Goal: Task Accomplishment & Management: Manage account settings

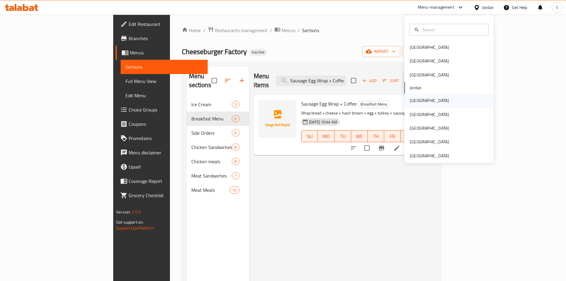
click at [417, 103] on div "[GEOGRAPHIC_DATA]" at bounding box center [429, 100] width 39 height 7
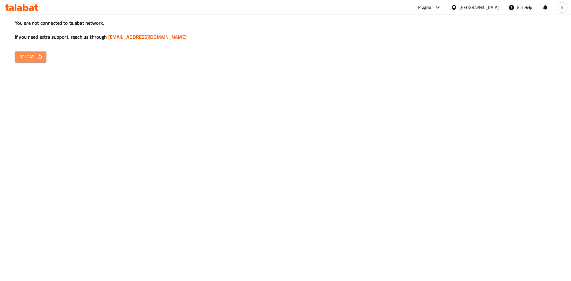
click at [28, 59] on span "Reload" at bounding box center [31, 56] width 22 height 7
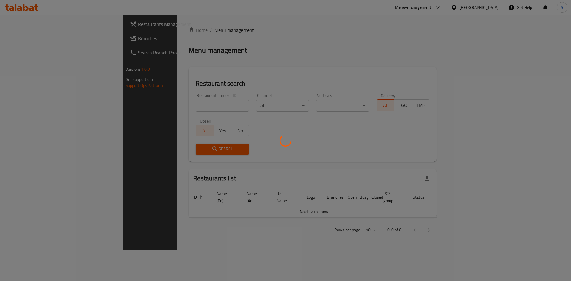
click at [15, 41] on div at bounding box center [285, 140] width 571 height 281
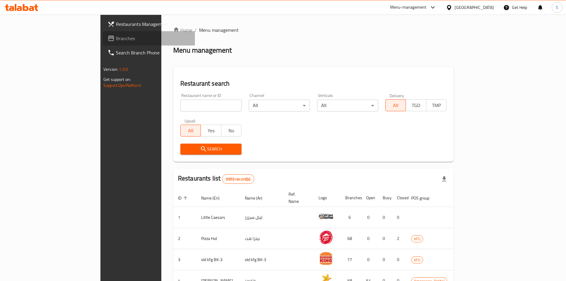
click at [116, 37] on span "Branches" at bounding box center [153, 38] width 74 height 7
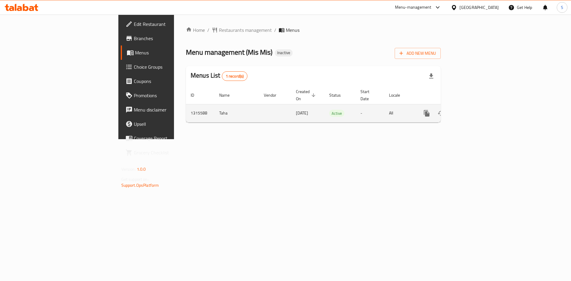
click at [473, 110] on icon "enhanced table" at bounding box center [469, 113] width 7 height 7
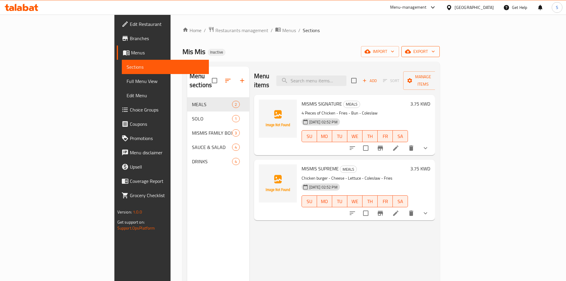
click at [440, 55] on button "export" at bounding box center [421, 51] width 38 height 11
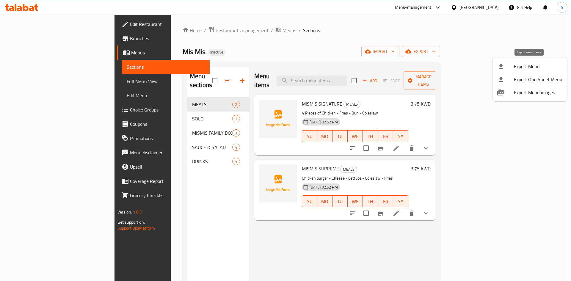
click at [497, 70] on li "Export Menu" at bounding box center [529, 66] width 75 height 13
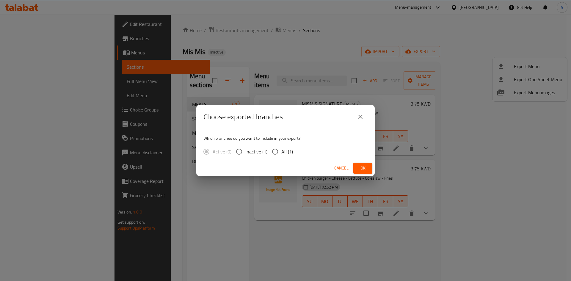
click at [284, 152] on span "All (1)" at bounding box center [287, 151] width 12 height 7
click at [281, 152] on input "All (1)" at bounding box center [275, 151] width 12 height 12
radio input "true"
click at [368, 163] on button "Ok" at bounding box center [362, 168] width 19 height 11
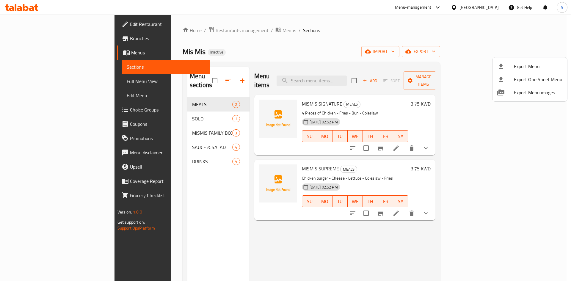
click at [46, 87] on div at bounding box center [285, 140] width 571 height 281
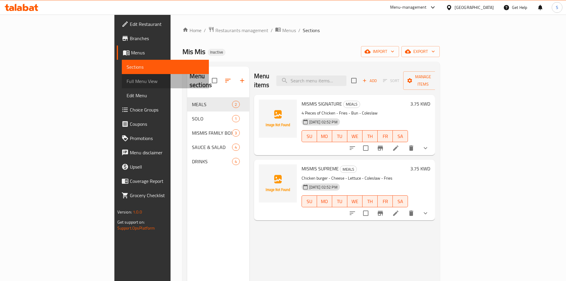
click at [127, 82] on span "Full Menu View" at bounding box center [166, 81] width 78 height 7
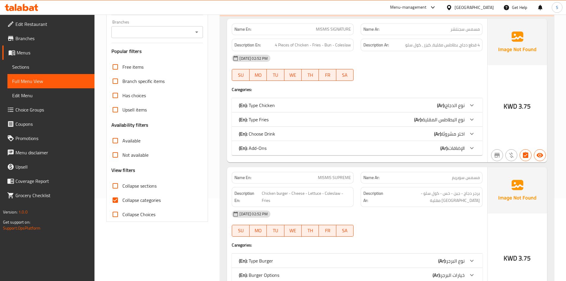
scroll to position [149, 0]
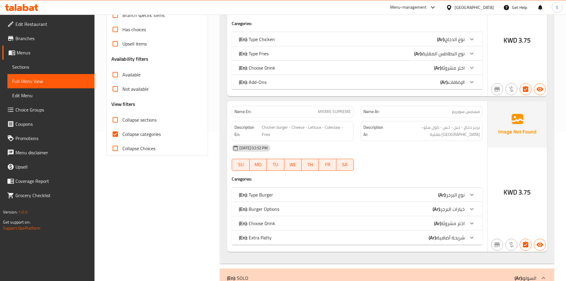
click at [140, 136] on span "Collapse categories" at bounding box center [142, 134] width 38 height 7
click at [123, 136] on input "Collapse categories" at bounding box center [115, 134] width 14 height 14
checkbox input "false"
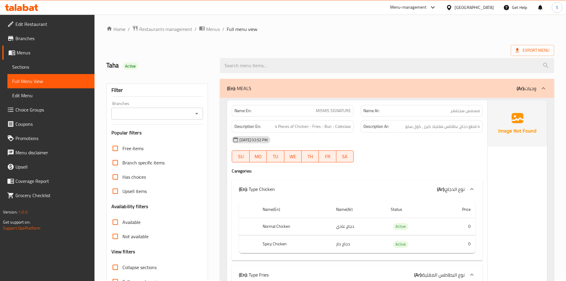
scroll to position [0, 0]
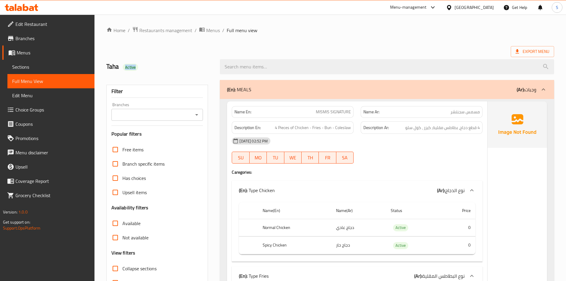
drag, startPoint x: 124, startPoint y: 64, endPoint x: 189, endPoint y: 66, distance: 65.1
click at [189, 66] on h2 "Taha Active" at bounding box center [159, 66] width 107 height 9
copy span "Active"
click at [35, 19] on link "Edit Restaurant" at bounding box center [48, 24] width 92 height 14
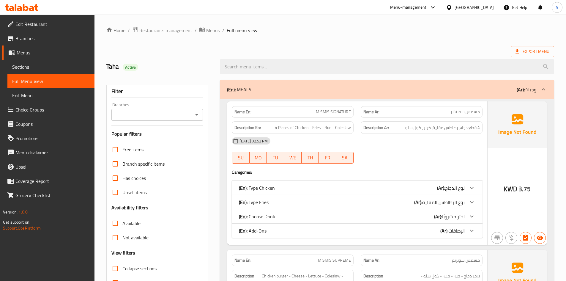
click at [332, 48] on div "Export Menu" at bounding box center [330, 51] width 448 height 11
click at [282, 29] on ol "Home / Restaurants management / Menus / Full menu view" at bounding box center [330, 30] width 448 height 8
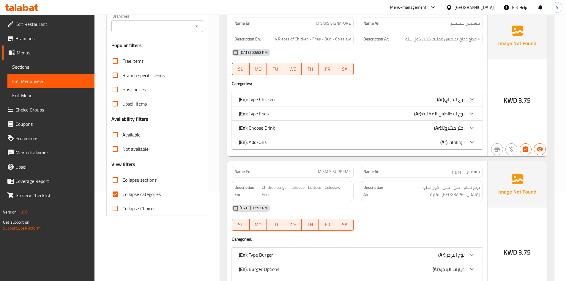
scroll to position [89, 0]
click at [132, 194] on span "Collapse categories" at bounding box center [142, 193] width 38 height 7
click at [123, 194] on input "Collapse categories" at bounding box center [115, 193] width 14 height 14
checkbox input "false"
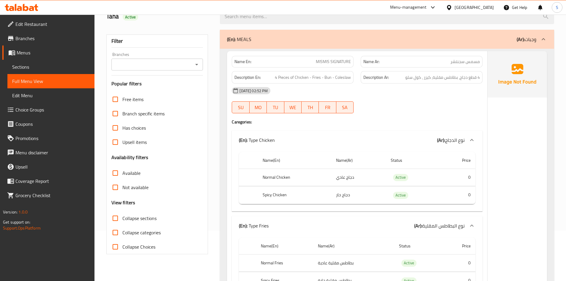
scroll to position [0, 0]
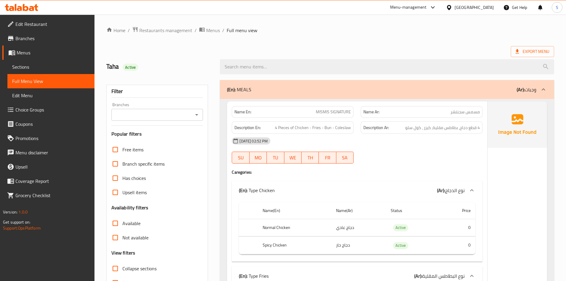
drag, startPoint x: 355, startPoint y: 51, endPoint x: 329, endPoint y: 33, distance: 31.6
click at [353, 50] on div "Export Menu" at bounding box center [330, 51] width 448 height 11
click at [300, 33] on ol "Home / Restaurants management / Menus / Full menu view" at bounding box center [330, 30] width 448 height 8
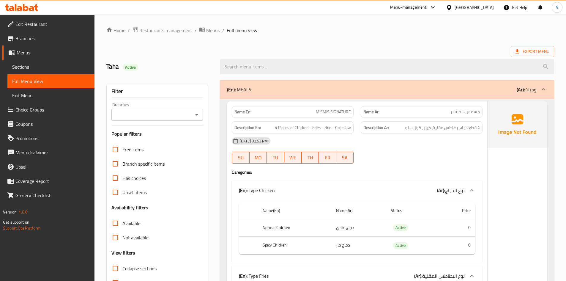
drag, startPoint x: 301, startPoint y: 40, endPoint x: 297, endPoint y: 37, distance: 4.5
click at [383, 31] on ol "Home / Restaurants management / Menus / Full menu view" at bounding box center [330, 30] width 448 height 8
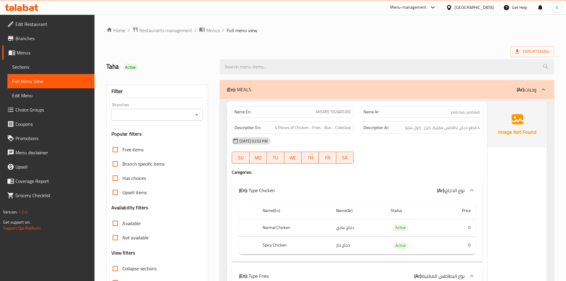
click at [330, 29] on ol "Home / Restaurants management / Menus / Full menu view" at bounding box center [330, 30] width 448 height 8
click at [310, 30] on ol "Home / Restaurants management / Menus / Full menu view" at bounding box center [330, 30] width 448 height 8
drag, startPoint x: 325, startPoint y: 32, endPoint x: 292, endPoint y: 20, distance: 35.4
click at [323, 33] on ol "Home / Restaurants management / Menus / Full menu view" at bounding box center [330, 30] width 448 height 8
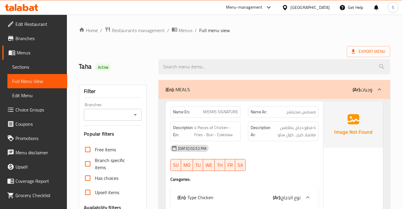
click at [243, 33] on ol "Home / Restaurants management / Menus / Full menu view" at bounding box center [234, 30] width 311 height 8
drag, startPoint x: 306, startPoint y: 29, endPoint x: 316, endPoint y: 16, distance: 16.5
click at [306, 29] on ol "Home / Restaurants management / Menus / Full menu view" at bounding box center [234, 30] width 311 height 8
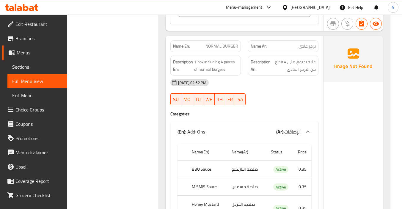
scroll to position [1962, 0]
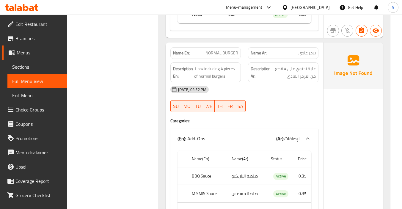
click at [273, 100] on div "02-10-2025 02:52 PM SU MO TU WE TH FR SA" at bounding box center [244, 98] width 155 height 33
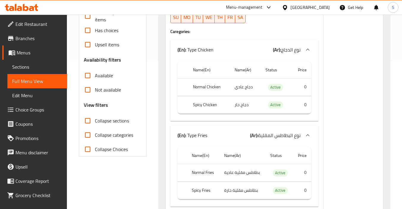
click at [355, 36] on div "KWD 3.75" at bounding box center [353, 209] width 59 height 510
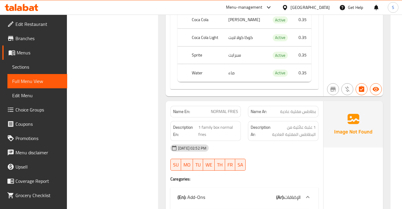
scroll to position [2260, 0]
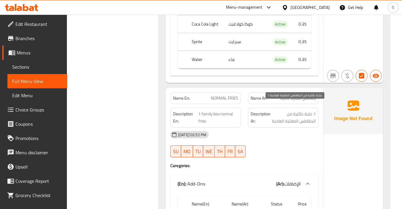
click at [304, 110] on span "1 علبة عائلية من البطاطس المقلية العادية" at bounding box center [294, 117] width 44 height 15
click at [299, 128] on div "02-10-2025 02:52 PM" at bounding box center [244, 135] width 155 height 14
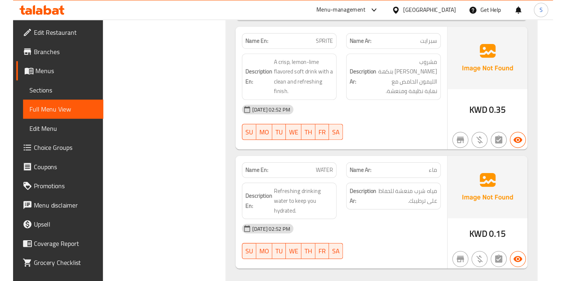
scroll to position [3017, 0]
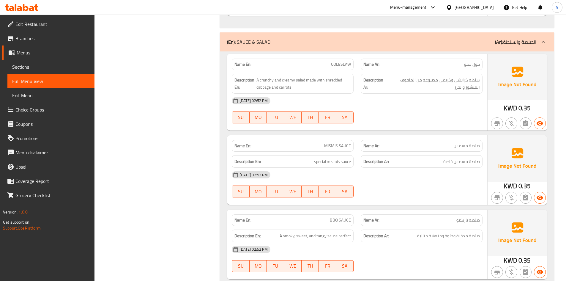
scroll to position [2601, 0]
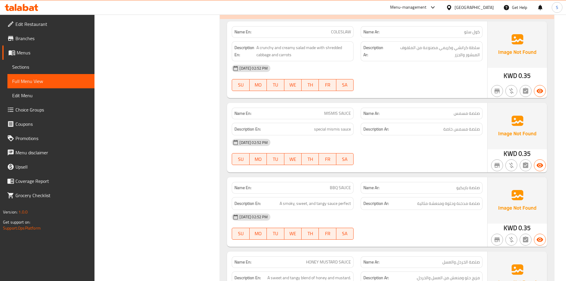
click at [338, 115] on span "MISMIS SAUCE" at bounding box center [337, 113] width 27 height 6
copy span "MISMIS SAUCE"
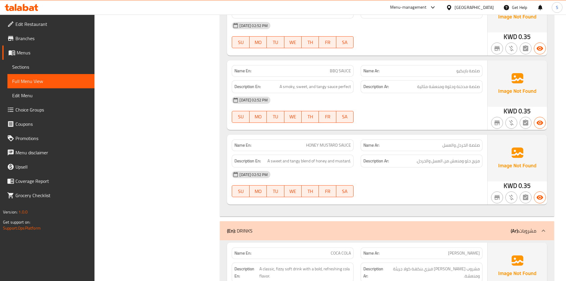
scroll to position [2736, 0]
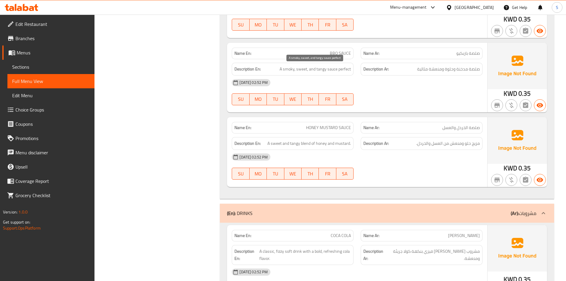
click at [320, 68] on span "A smoky, sweet, and tangy sauce perfect" at bounding box center [315, 68] width 71 height 7
copy span "tangy"
click at [288, 69] on span "A smoky, sweet, and tangy sauce perfect" at bounding box center [315, 68] width 71 height 7
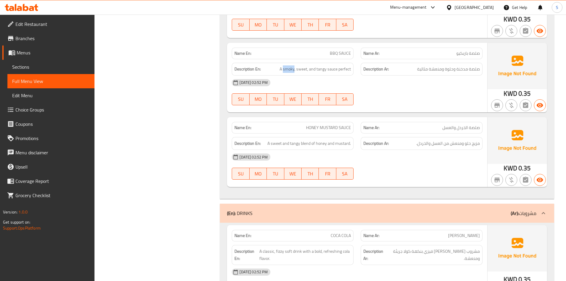
copy span "smoky"
click at [388, 83] on div "02-10-2025 02:52 PM" at bounding box center [357, 83] width 258 height 14
click at [432, 104] on div at bounding box center [421, 105] width 129 height 7
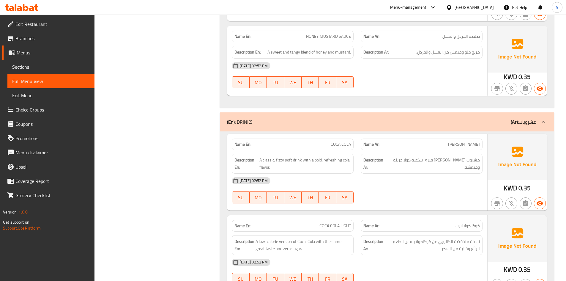
scroll to position [2743, 0]
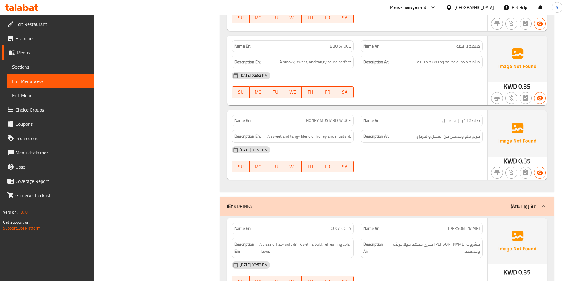
click at [321, 118] on span "HONEY MUSTARD SAUCE" at bounding box center [328, 120] width 45 height 6
copy span "HONEY MUSTARD SAUCE"
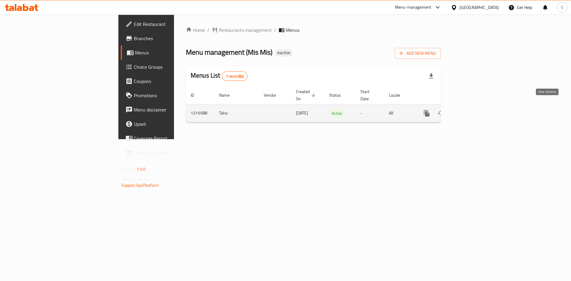
click at [477, 106] on link "enhanced table" at bounding box center [469, 113] width 14 height 14
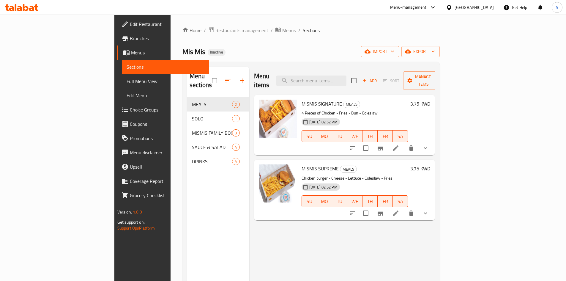
click at [332, 39] on div "Home / Restaurants management / Menus / Sections Mis Mis Inactive import export…" at bounding box center [311, 189] width 257 height 326
click at [318, 45] on div "Home / Restaurants management / Menus / Sections Mis Mis Inactive import export…" at bounding box center [311, 189] width 257 height 326
click at [329, 48] on div "Mis Mis Inactive import export" at bounding box center [311, 51] width 257 height 11
drag, startPoint x: 259, startPoint y: 45, endPoint x: 232, endPoint y: 14, distance: 41.3
click at [254, 40] on div "Home / Restaurants management / Menus / Sections Mis Mis Inactive import export…" at bounding box center [311, 189] width 257 height 326
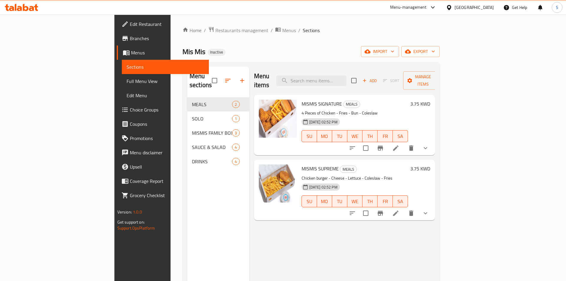
click at [346, 37] on div "Home / Restaurants management / Menus / Sections Mis Mis Inactive import export…" at bounding box center [311, 189] width 257 height 326
click at [371, 60] on div "Home / Restaurants management / Menus / Sections Mis Mis Inactive import export…" at bounding box center [311, 189] width 257 height 326
click at [130, 110] on span "Choice Groups" at bounding box center [167, 109] width 74 height 7
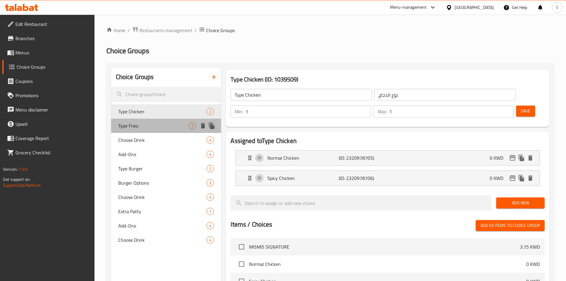
click at [160, 125] on span "Type Fries" at bounding box center [153, 125] width 71 height 7
type input "Type Fries"
type input "نوع البطاطس المقلية"
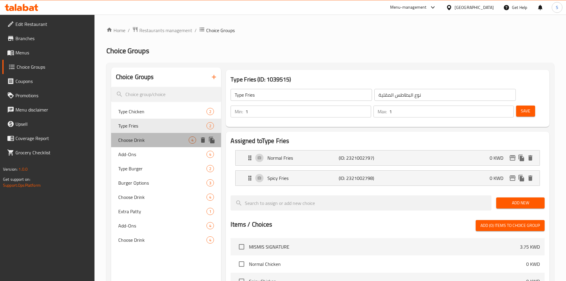
click at [145, 137] on span "Choose Drink" at bounding box center [153, 139] width 71 height 7
type input "Choose Drink"
type input "اختر مشروبًا"
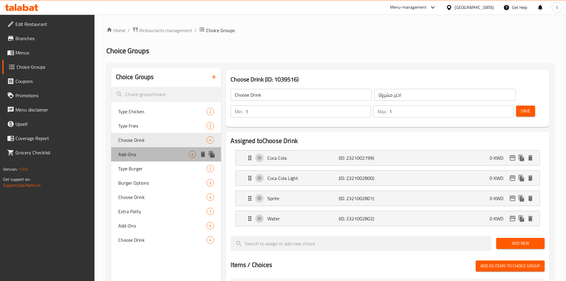
click at [147, 154] on span "Add-Ons" at bounding box center [153, 154] width 71 height 7
type input "Add-Ons"
type input "الإضافات"
type input "0"
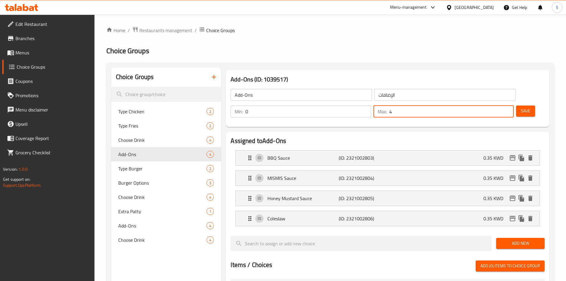
drag, startPoint x: 490, startPoint y: 95, endPoint x: 499, endPoint y: 96, distance: 8.7
click at [499, 106] on input "4" at bounding box center [452, 112] width 125 height 12
type input "0"
click at [521, 107] on span "Save" at bounding box center [526, 110] width 10 height 7
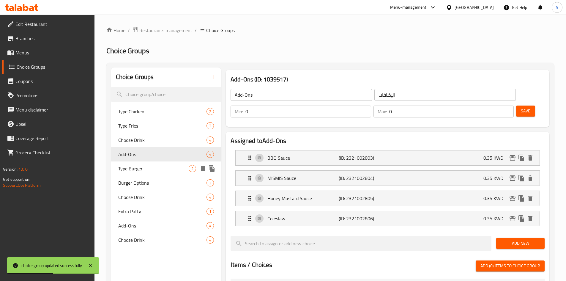
click at [140, 172] on span "Type Burger" at bounding box center [153, 168] width 71 height 7
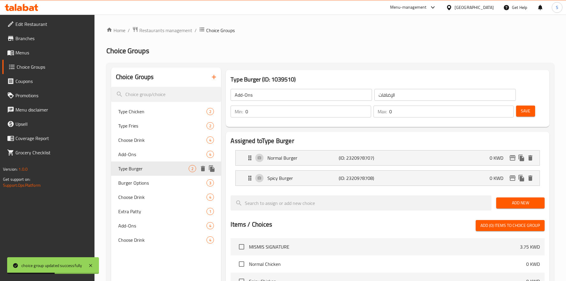
type input "Type Burger"
type input "نوع البرجر"
type input "1"
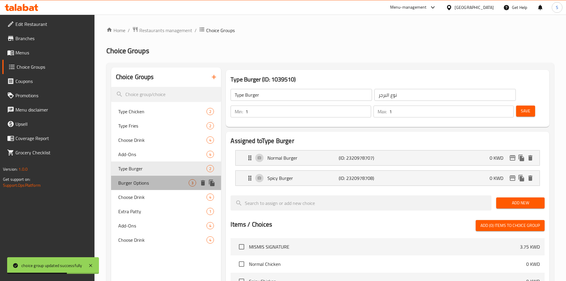
click at [140, 183] on span "Burger Options" at bounding box center [153, 182] width 71 height 7
type input "Burger Options"
type input "خيارات البرجر"
type input "0"
type input "3"
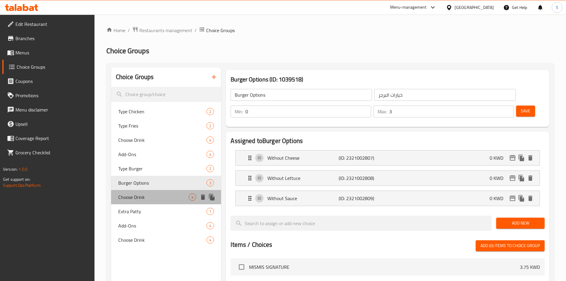
click at [144, 200] on span "Choose Drink" at bounding box center [153, 197] width 71 height 7
type input "Choose Drink"
type input "اختر مشروبًا"
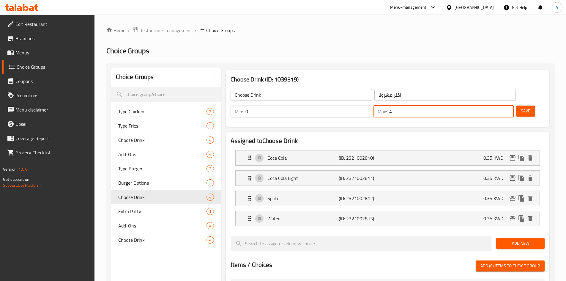
drag, startPoint x: 490, startPoint y: 94, endPoint x: 499, endPoint y: 96, distance: 9.8
click at [499, 106] on div "Max: 4 ​" at bounding box center [444, 112] width 140 height 12
type input "0"
click at [521, 107] on span "Save" at bounding box center [526, 110] width 10 height 7
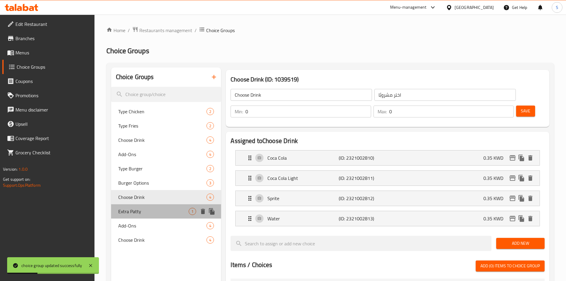
click at [135, 215] on span "Extra Patty" at bounding box center [153, 211] width 71 height 7
type input "Extra Patty"
type input "شريحة أضافية"
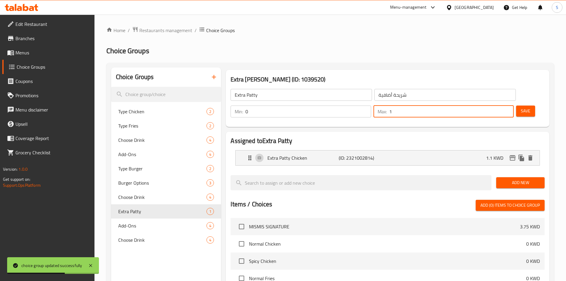
drag, startPoint x: 489, startPoint y: 94, endPoint x: 494, endPoint y: 96, distance: 4.5
click at [494, 106] on div "Max: 1 ​" at bounding box center [444, 112] width 140 height 12
type input "0"
click at [521, 107] on span "Save" at bounding box center [526, 110] width 10 height 7
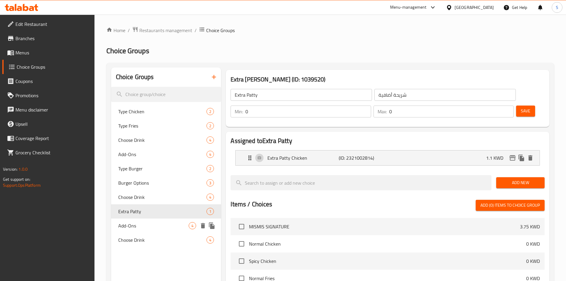
click at [147, 229] on div "Add-Ons 4" at bounding box center [166, 226] width 110 height 14
type input "Add-Ons"
type input "الإضافات"
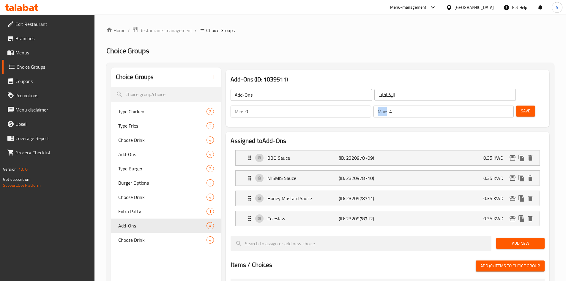
drag, startPoint x: 488, startPoint y: 94, endPoint x: 502, endPoint y: 100, distance: 15.3
click at [502, 106] on div "Max: 4 ​" at bounding box center [444, 112] width 140 height 12
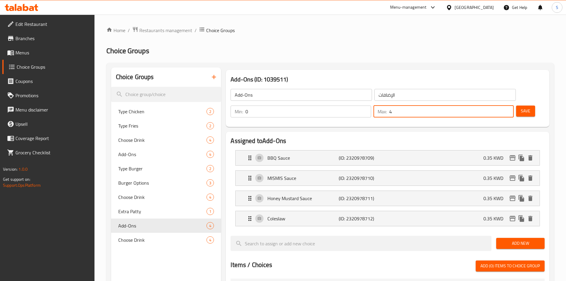
drag, startPoint x: 488, startPoint y: 92, endPoint x: 493, endPoint y: 98, distance: 6.7
click at [493, 106] on div "Max: 4 ​" at bounding box center [444, 112] width 140 height 12
type input "0"
click at [521, 107] on span "Save" at bounding box center [526, 110] width 10 height 7
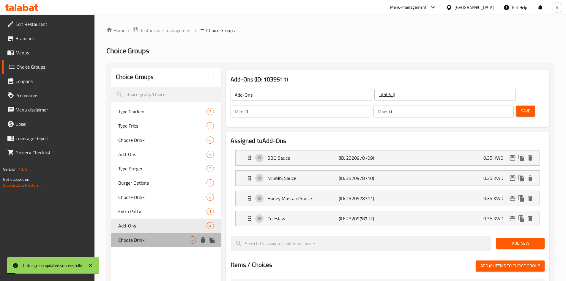
click at [128, 240] on span "Choose Drink" at bounding box center [153, 239] width 71 height 7
type input "Choose Drink"
type input "اختر مشروبًا"
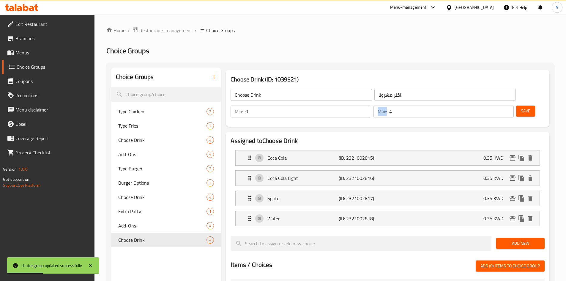
drag, startPoint x: 487, startPoint y: 94, endPoint x: 495, endPoint y: 101, distance: 10.8
click at [495, 106] on div "Max: 4 ​" at bounding box center [444, 112] width 140 height 12
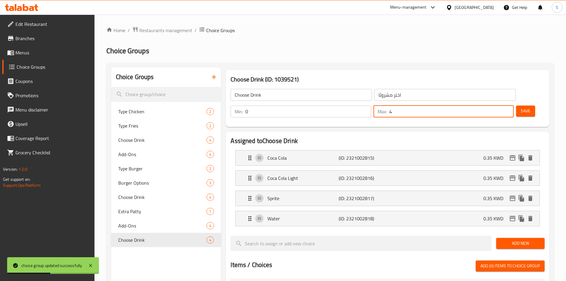
drag, startPoint x: 490, startPoint y: 98, endPoint x: 497, endPoint y: 103, distance: 8.8
click at [497, 103] on div "Min: 0 ​ Max: 4 ​" at bounding box center [372, 111] width 288 height 17
type input "0"
click at [521, 107] on span "Save" at bounding box center [526, 110] width 10 height 7
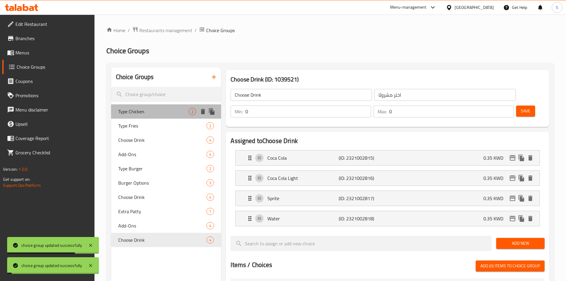
click at [145, 113] on span "Type Chicken" at bounding box center [153, 111] width 71 height 7
type input "Type Chicken"
type input "نوع الدجاج"
type input "1"
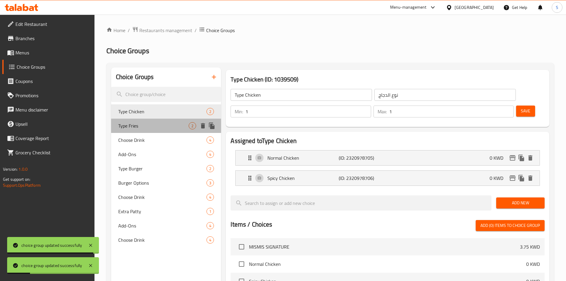
click at [140, 131] on div "Type Fries 2" at bounding box center [166, 126] width 110 height 14
type input "Type Fries"
type input "نوع البطاطس المقلية"
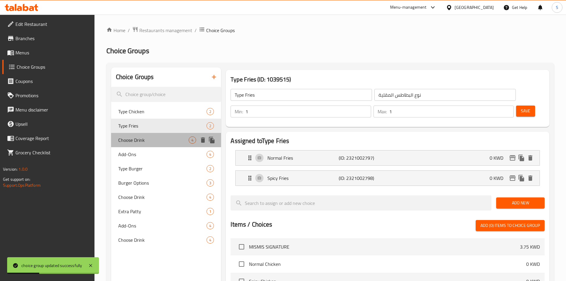
click at [138, 134] on div "Choose Drink 4" at bounding box center [166, 140] width 110 height 14
type input "Choose Drink"
type input "اختر مشروبًا"
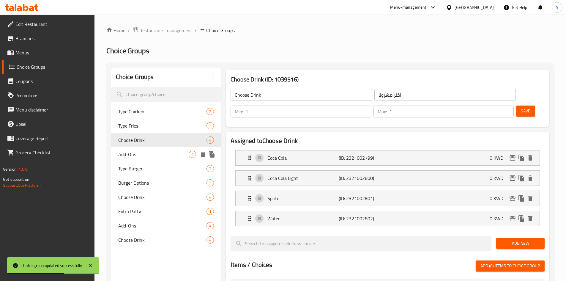
click at [136, 153] on span "Add-Ons" at bounding box center [153, 154] width 71 height 7
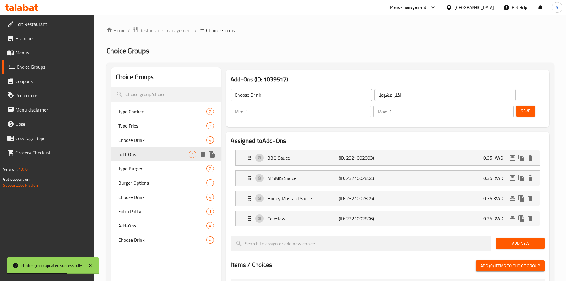
type input "Add-Ons"
type input "الإضافات"
type input "0"
click at [132, 168] on span "Type Burger" at bounding box center [153, 168] width 71 height 7
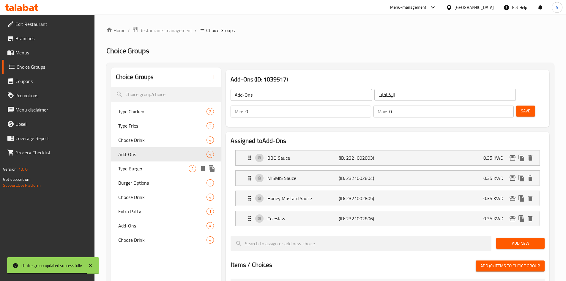
type input "Type Burger"
type input "نوع البرجر"
type input "1"
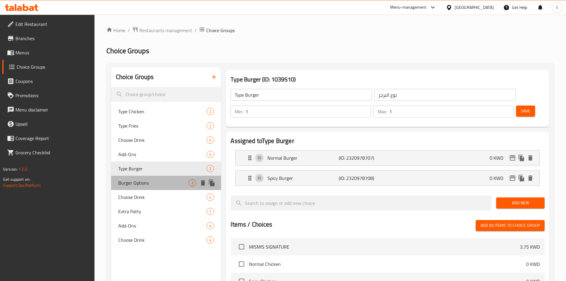
click at [131, 183] on span "Burger Options" at bounding box center [153, 182] width 71 height 7
type input "Burger Options"
type input "خيارات البرجر"
type input "0"
type input "3"
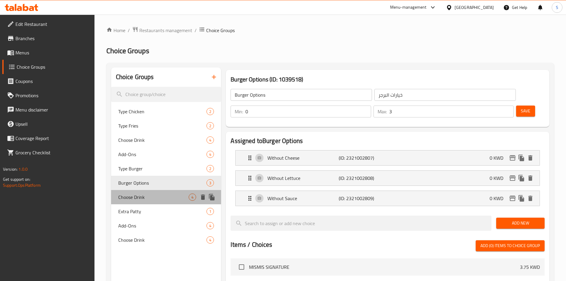
click at [131, 196] on span "Choose Drink" at bounding box center [153, 197] width 71 height 7
type input "Choose Drink"
type input "اختر مشروبًا"
type input "0"
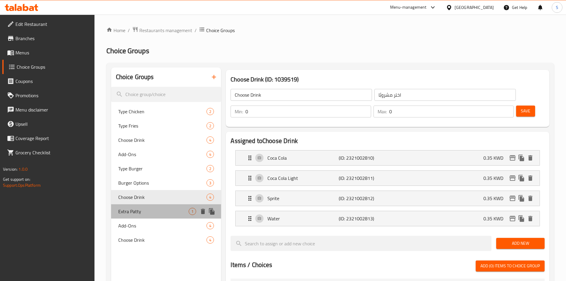
click at [133, 211] on span "Extra Patty" at bounding box center [153, 211] width 71 height 7
type input "Extra Patty"
type input "شريحة أضافية"
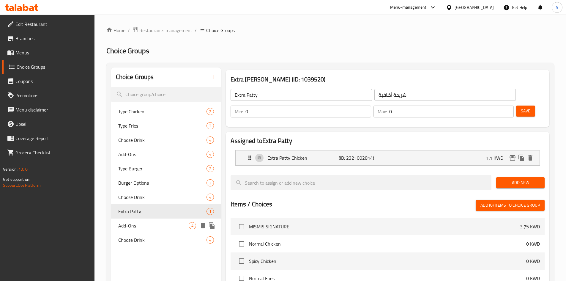
click at [130, 225] on span "Add-Ons" at bounding box center [153, 225] width 71 height 7
type input "Add-Ons"
type input "الإضافات"
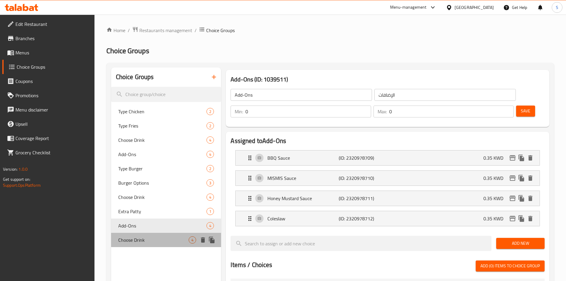
click at [135, 242] on span "Choose Drink" at bounding box center [153, 239] width 71 height 7
type input "Choose Drink"
type input "اختر مشروبًا"
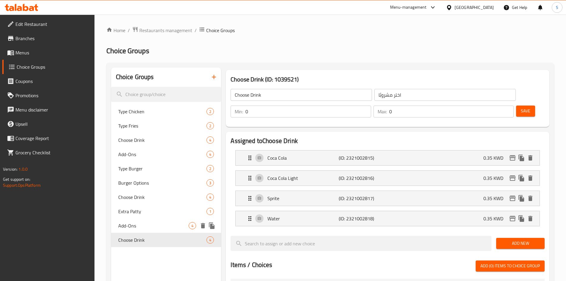
click at [151, 227] on span "Add-Ons" at bounding box center [153, 225] width 71 height 7
type input "Add-Ons"
type input "الإضافات"
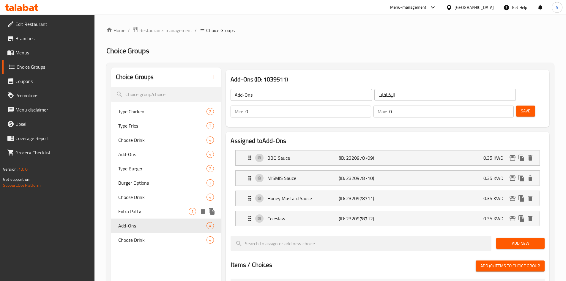
click at [145, 211] on span "Extra Patty" at bounding box center [153, 211] width 71 height 7
type input "Extra Patty"
type input "شريحة أضافية"
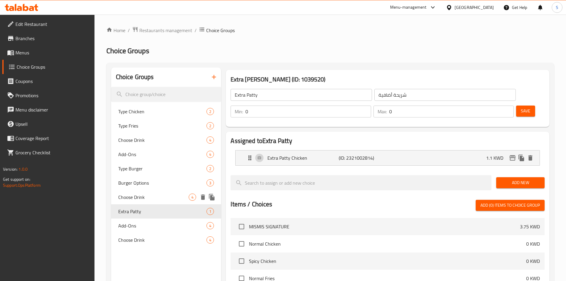
click at [148, 200] on span "Choose Drink" at bounding box center [153, 197] width 71 height 7
type input "Choose Drink"
type input "اختر مشروبًا"
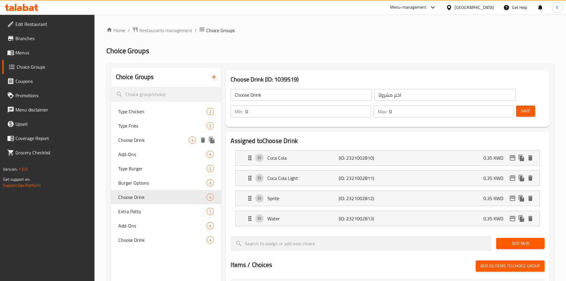
click at [150, 139] on span "Choose Drink" at bounding box center [153, 139] width 71 height 7
type input "1"
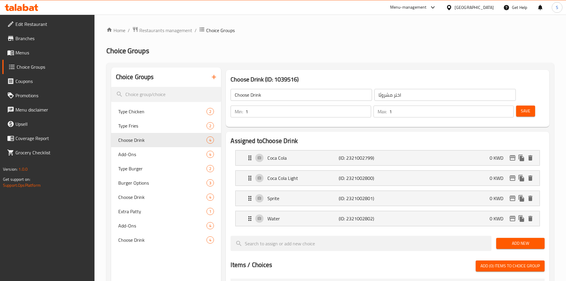
click at [408, 43] on div "Home / Restaurants management / Choice Groups Choice Groups Choice Groups Type …" at bounding box center [330, 262] width 448 height 472
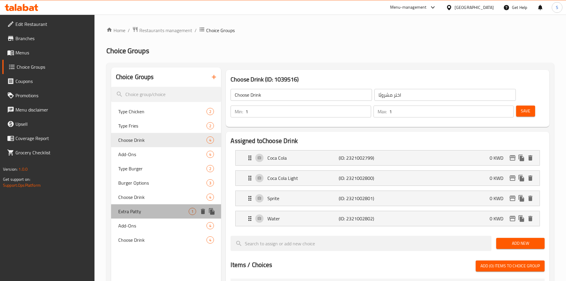
click at [132, 215] on span "Extra Patty" at bounding box center [153, 211] width 71 height 7
type input "Extra Patty"
type input "شريحة أضافية"
type input "0"
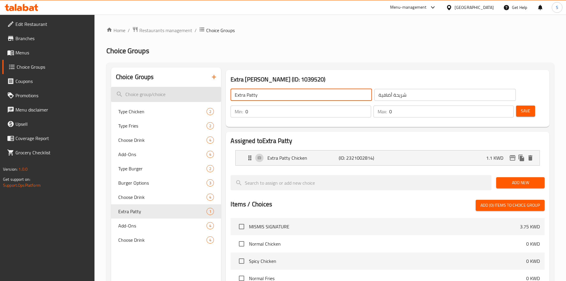
drag, startPoint x: 260, startPoint y: 98, endPoint x: 212, endPoint y: 100, distance: 48.2
click at [212, 100] on div "Choice Groups Type Chicken 2 Type Fries 2 Choose Drink 4 Add-Ons 4 Type Burger …" at bounding box center [331, 249] width 441 height 365
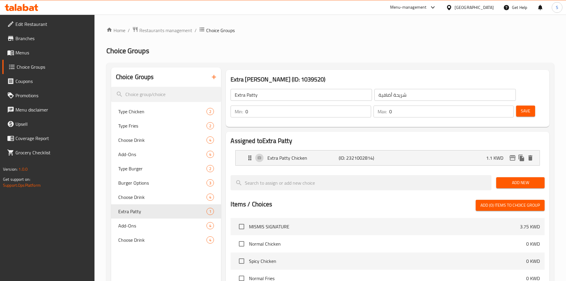
click at [346, 48] on h2 "Choice Groups" at bounding box center [330, 51] width 448 height 10
click at [25, 52] on span "Menus" at bounding box center [52, 52] width 74 height 7
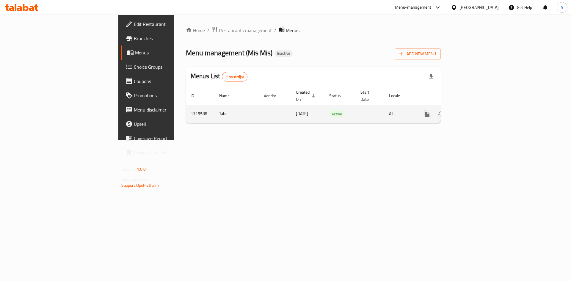
click at [477, 108] on link "enhanced table" at bounding box center [469, 114] width 14 height 14
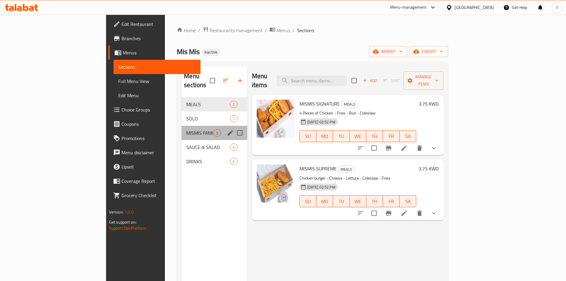
click at [182, 128] on div "MISMIS FAMILY BOXES 3" at bounding box center [214, 133] width 65 height 14
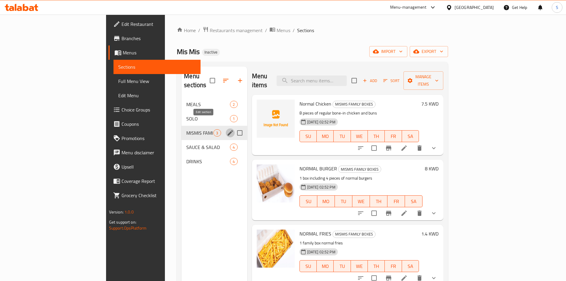
click at [227, 129] on icon "edit" at bounding box center [230, 132] width 7 height 7
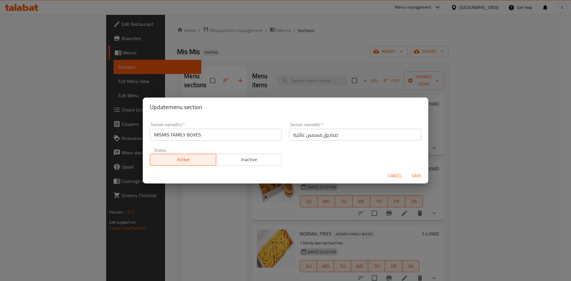
click at [329, 135] on input "صناديق مسمس عائلية" at bounding box center [355, 135] width 132 height 12
click at [294, 132] on input "مسمس عائلية" at bounding box center [355, 135] width 132 height 12
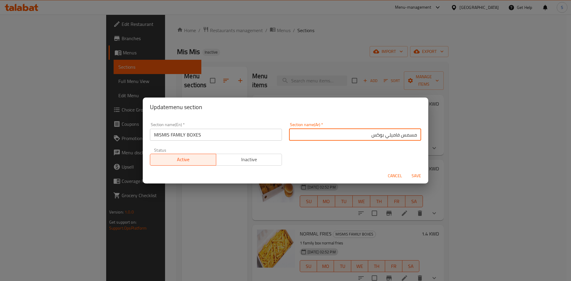
type input "مسمس فاميلي بوكس"
click at [414, 176] on span "Save" at bounding box center [416, 175] width 14 height 7
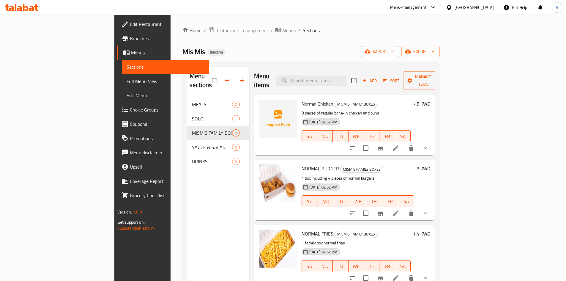
click at [401, 70] on div "Menu items Add Sort Manage items" at bounding box center [344, 81] width 181 height 28
click at [339, 76] on input "search" at bounding box center [312, 81] width 70 height 10
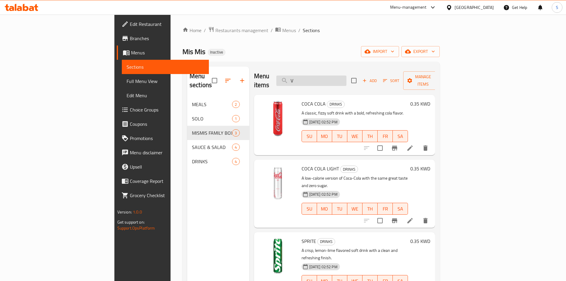
click at [347, 81] on input "V" at bounding box center [312, 81] width 70 height 10
paste input "MISMIS SAU"
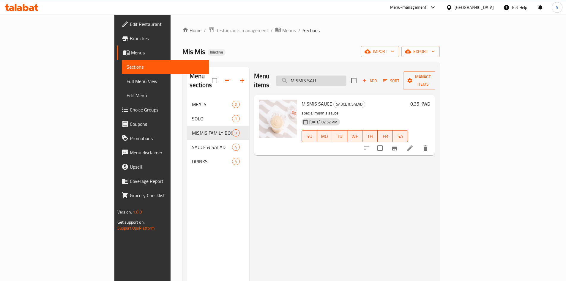
click at [347, 77] on input "MISMIS SAU" at bounding box center [312, 81] width 70 height 10
paste input "HONEY MUSTARD SA"
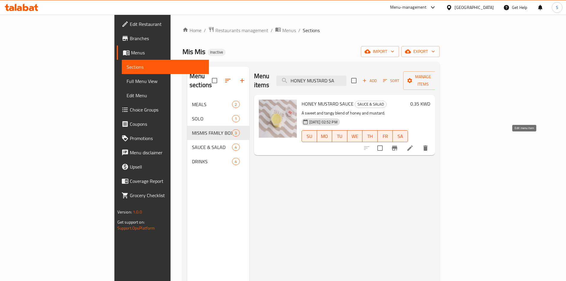
type input "HONEY MUSTARD SA"
click at [436, 51] on icon "button" at bounding box center [434, 51] width 6 height 6
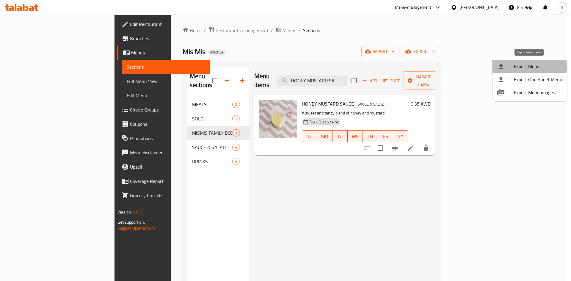
click at [521, 67] on span "Export Menu" at bounding box center [538, 66] width 48 height 7
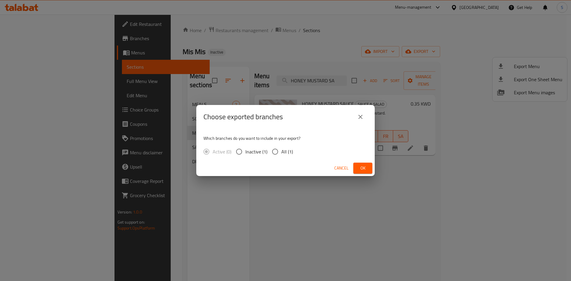
click at [280, 148] on input "All (1)" at bounding box center [275, 151] width 12 height 12
radio input "true"
click at [365, 169] on span "Ok" at bounding box center [363, 167] width 10 height 7
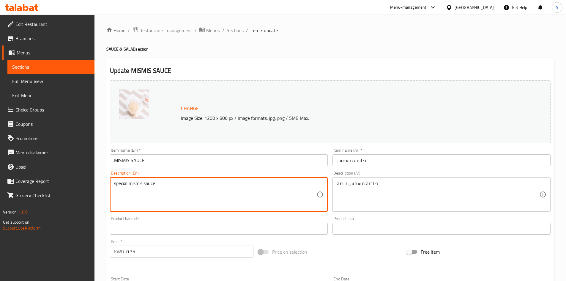
click at [232, 201] on textarea "special mismis sauce" at bounding box center [215, 194] width 203 height 28
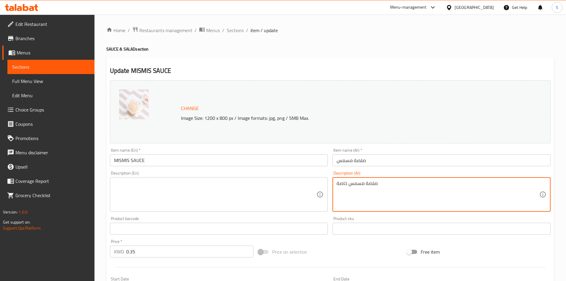
click at [357, 197] on textarea "صلصة مسمس خاصة" at bounding box center [438, 194] width 203 height 28
click at [379, 162] on input "صلصة مسمس" at bounding box center [442, 160] width 218 height 12
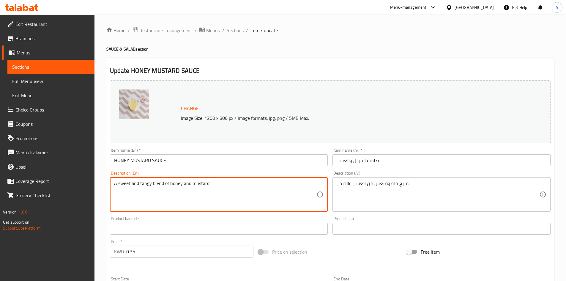
click at [262, 196] on textarea "A sweet and tangy blend of honey and mustard." at bounding box center [215, 194] width 203 height 28
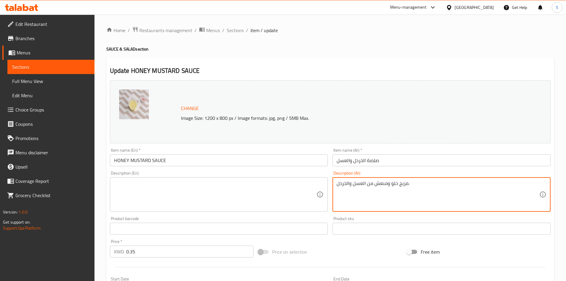
click at [348, 194] on textarea "مزيج حلو ومنعش من العسل والخردل." at bounding box center [438, 194] width 203 height 28
click at [232, 159] on input "HONEY MUSTARD SAUCE" at bounding box center [219, 160] width 218 height 12
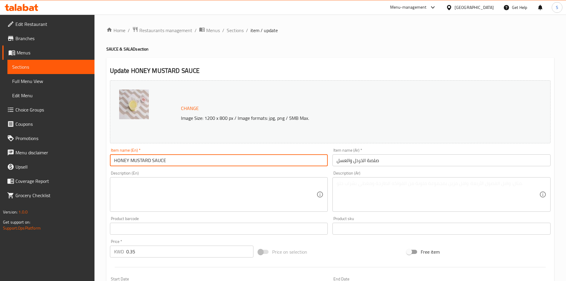
click at [161, 162] on input "HONEY MUSTARD SAUCE" at bounding box center [219, 160] width 218 height 12
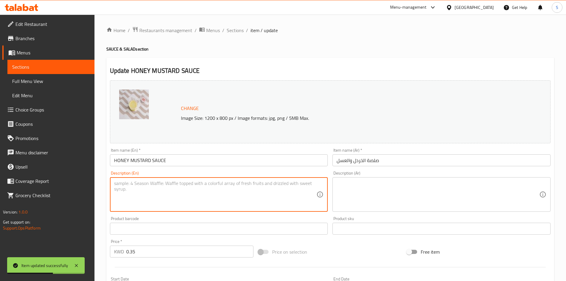
click at [179, 190] on textarea at bounding box center [215, 194] width 203 height 28
paste textarea "Honey, mustard, mayonnaise, vinegar, and a blend of aromatic spices"
type textarea "Honey, mustard, mayonnaise, vinegar, and a blend of aromatic spices"
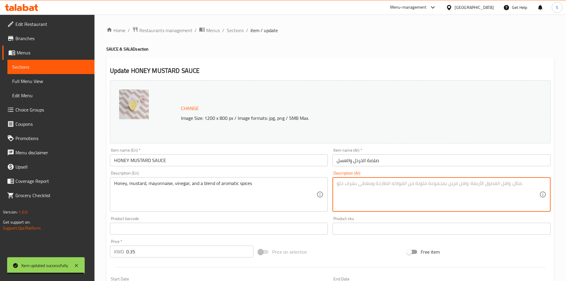
click at [382, 186] on textarea at bounding box center [438, 194] width 203 height 28
paste textarea "عسل ، خردل ، مايونيز ، خل وخلطة من البهارات العطرية"
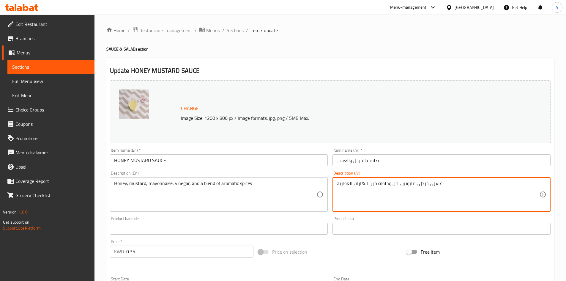
type textarea "عسل ، خردل ، مايونيز ، خل وخلطة من البهارات العطرية"
click at [214, 160] on input "HONEY MUSTARD SAUCE" at bounding box center [219, 160] width 218 height 12
